Goal: Information Seeking & Learning: Learn about a topic

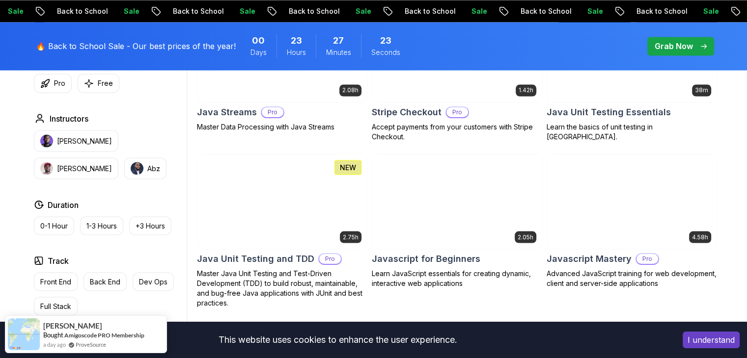
scroll to position [1854, 0]
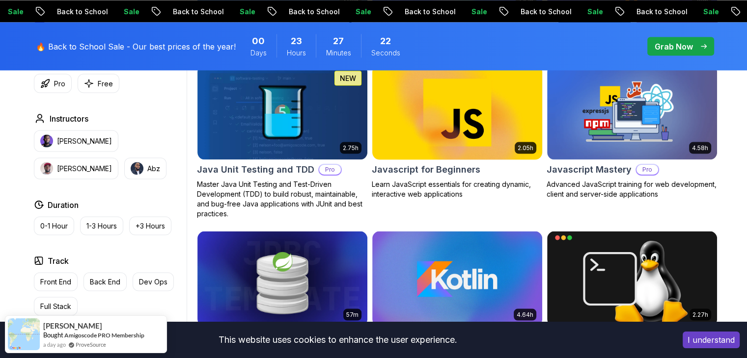
click at [438, 134] on img at bounding box center [457, 112] width 178 height 100
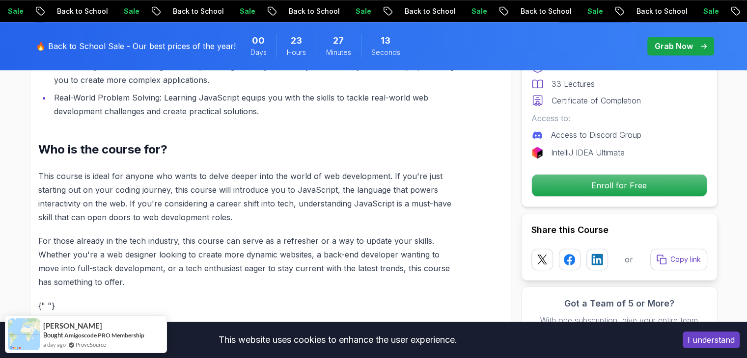
scroll to position [961, 0]
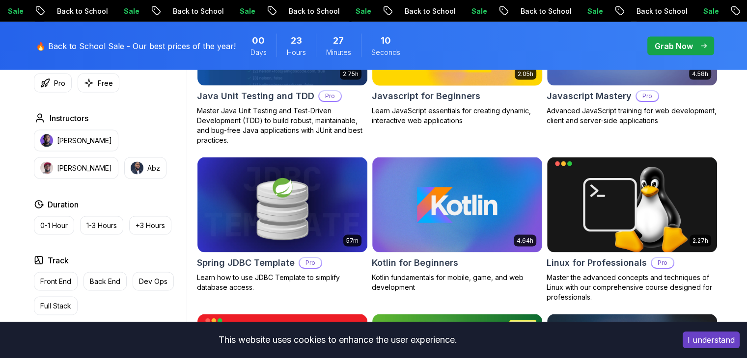
scroll to position [1939, 0]
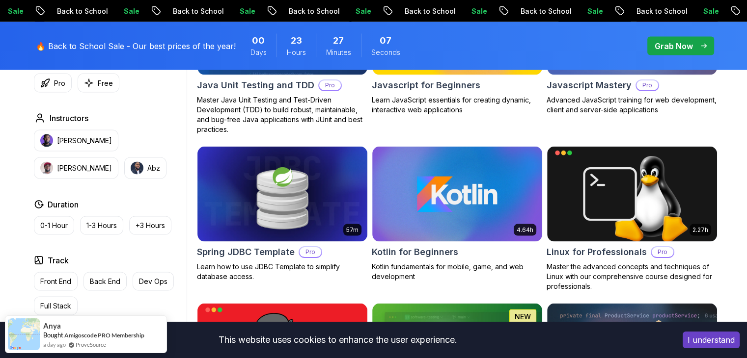
click at [703, 348] on button "I understand" at bounding box center [710, 340] width 57 height 17
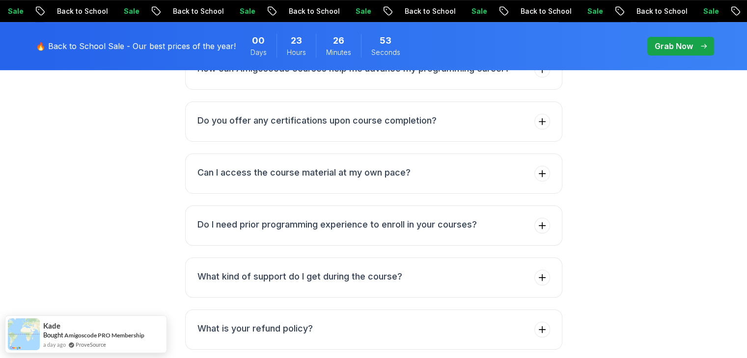
scroll to position [4262, 0]
